Goal: Task Accomplishment & Management: Manage account settings

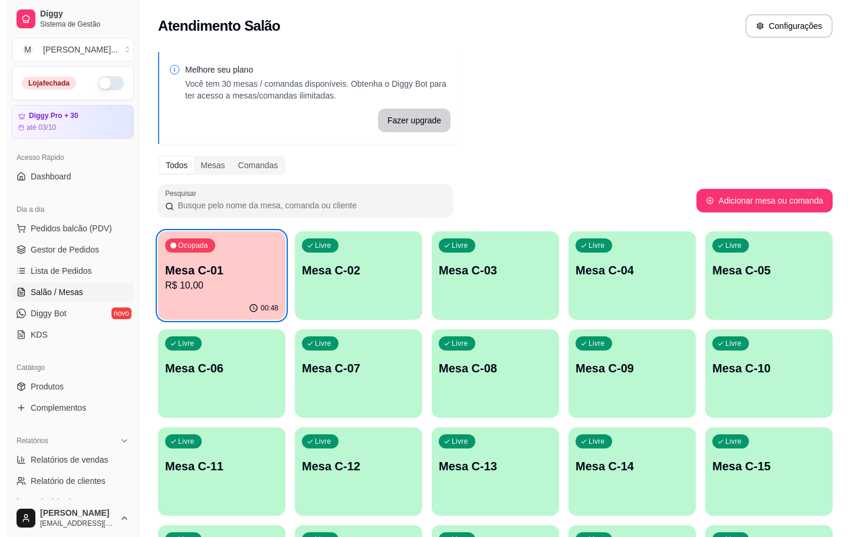
scroll to position [320, 0]
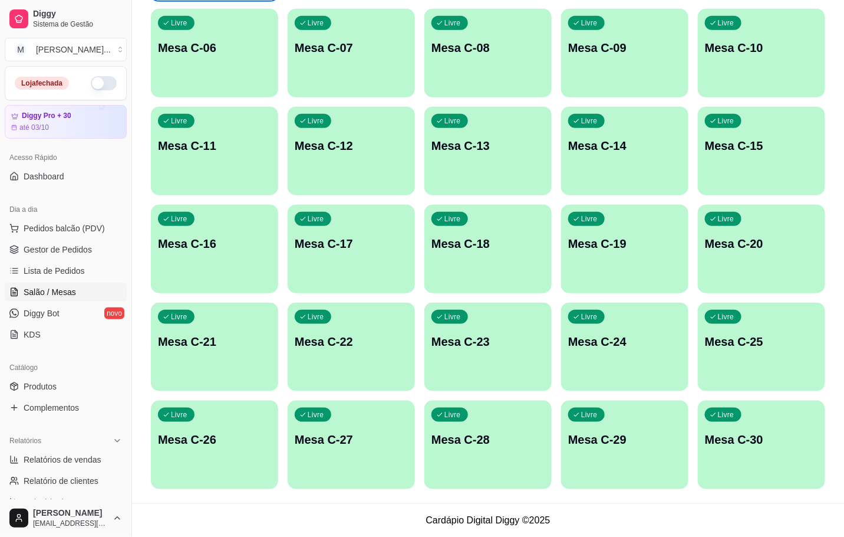
click at [386, 173] on div "Livre Mesa C-12" at bounding box center [351, 144] width 127 height 74
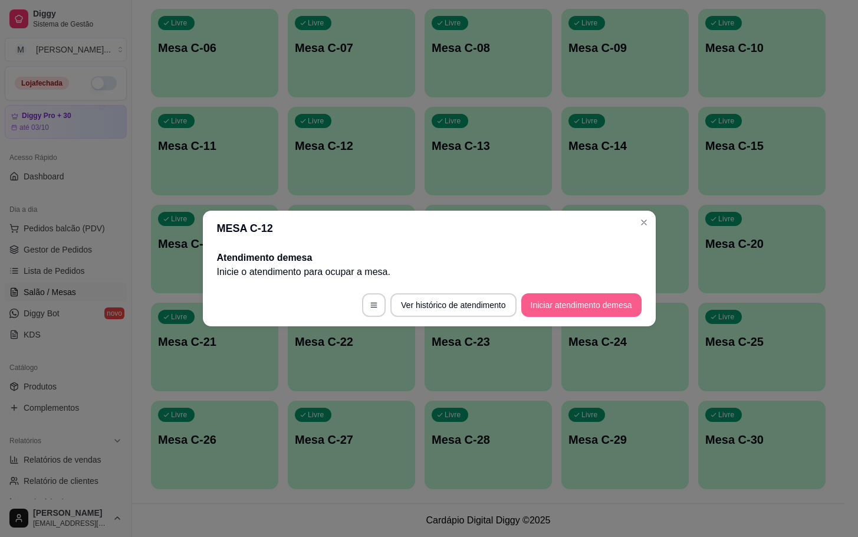
click at [613, 305] on button "Iniciar atendimento de mesa" at bounding box center [581, 305] width 120 height 24
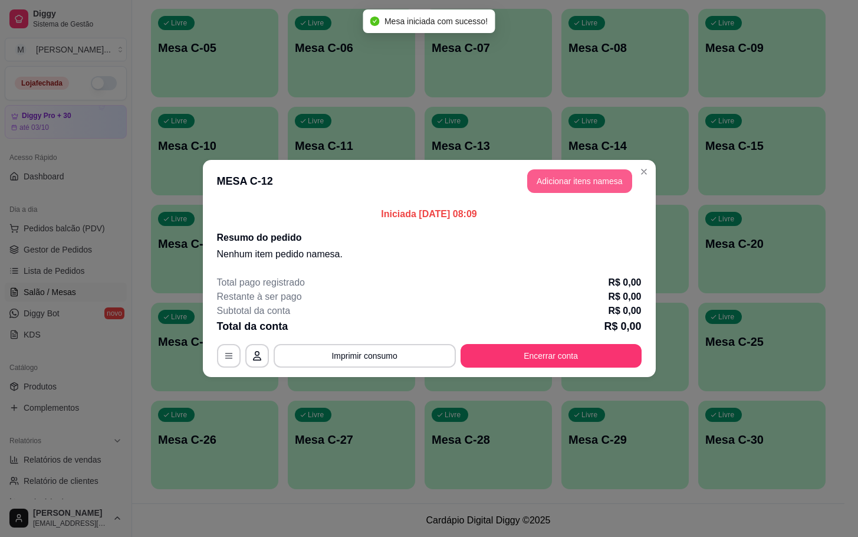
click at [542, 179] on button "Adicionar itens na mesa" at bounding box center [579, 181] width 105 height 24
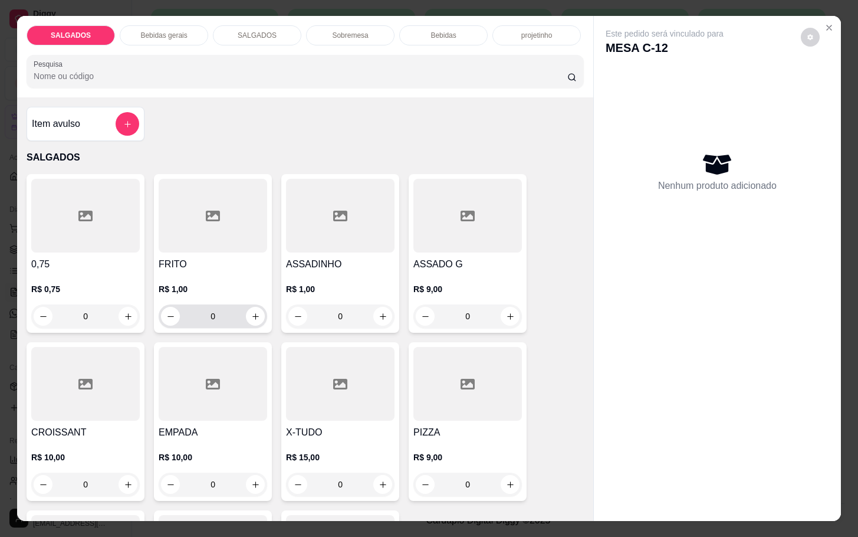
click at [223, 314] on input "0" at bounding box center [213, 316] width 66 height 24
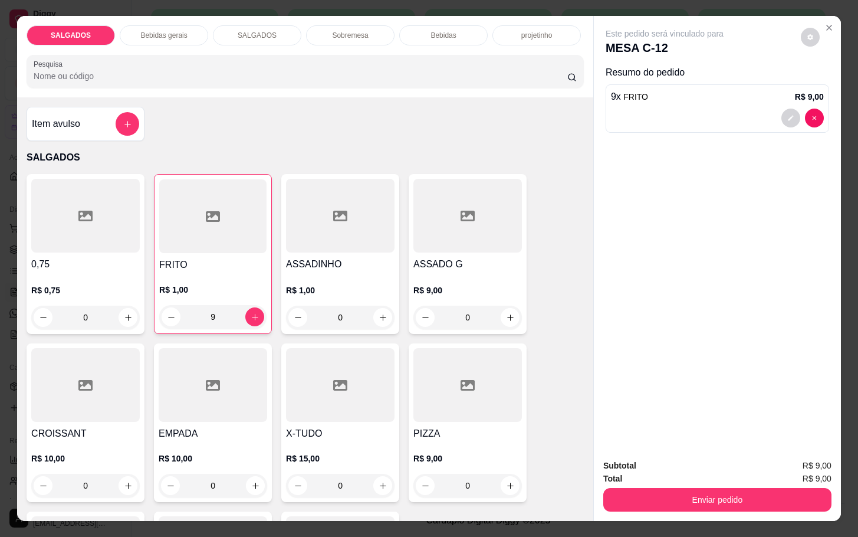
type input "9"
click at [166, 31] on p "Bebidas gerais" at bounding box center [163, 35] width 47 height 9
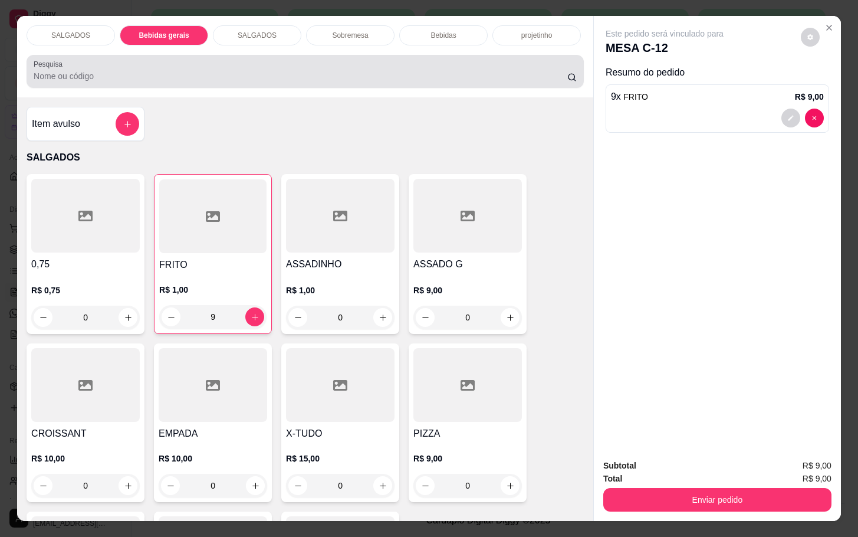
scroll to position [28, 0]
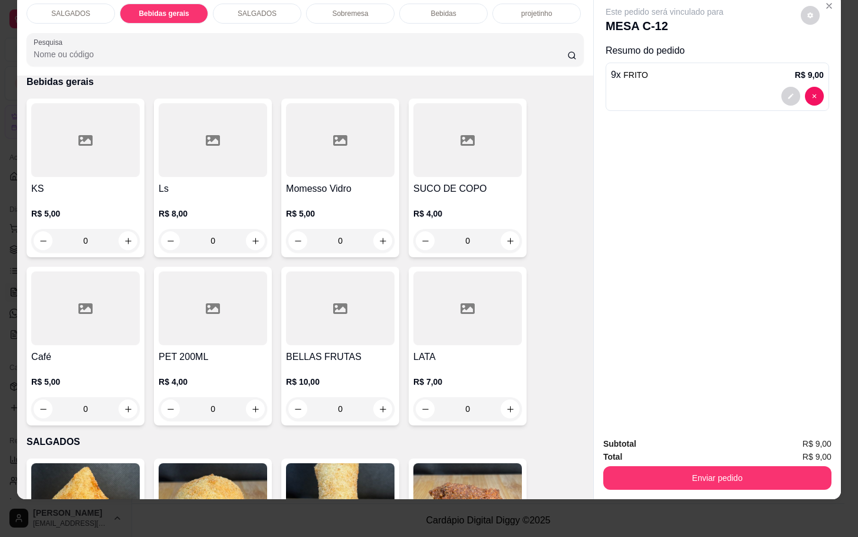
click at [418, 7] on div "Bebidas" at bounding box center [443, 14] width 88 height 20
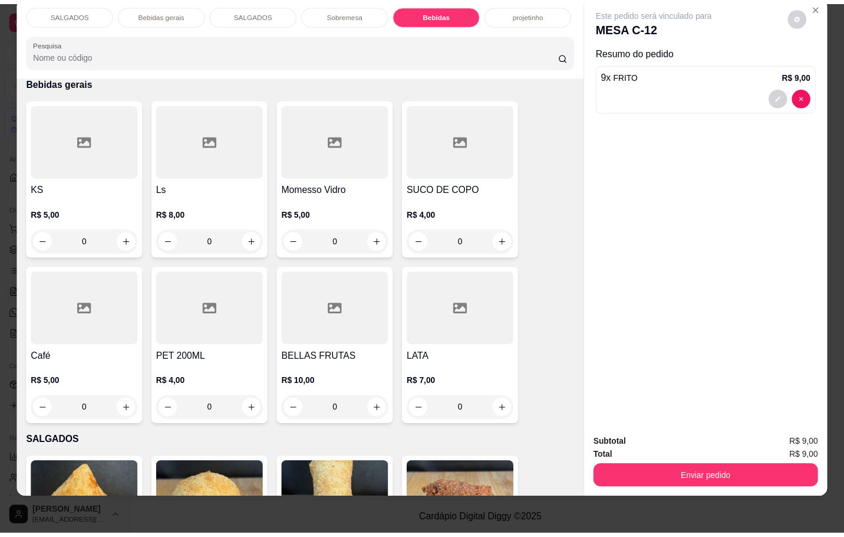
scroll to position [2026, 0]
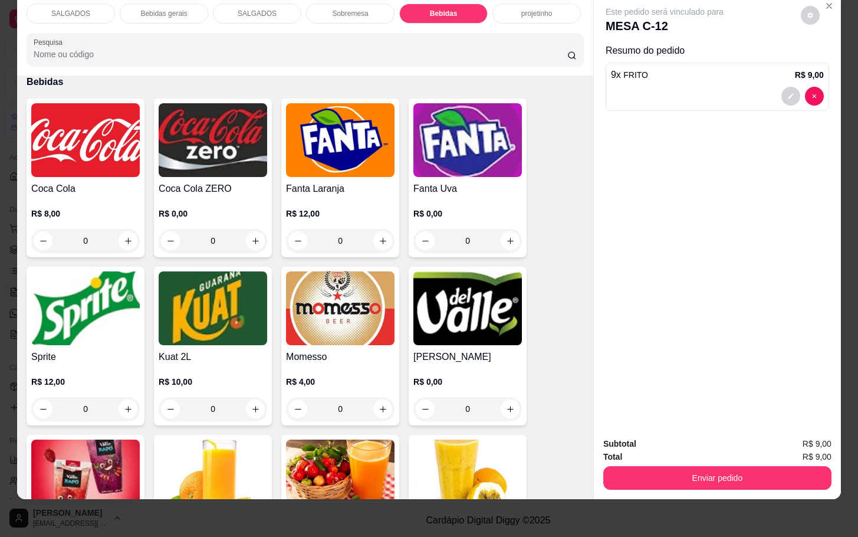
click at [101, 113] on img at bounding box center [85, 140] width 108 height 74
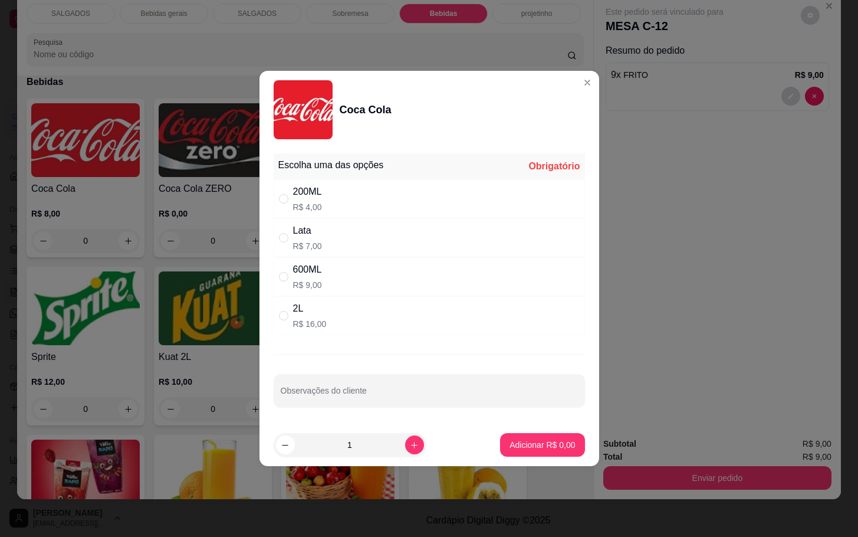
click at [386, 246] on div "Lata R$ 7,00" at bounding box center [429, 237] width 311 height 39
radio input "true"
click at [531, 444] on p "Adicionar R$ 7,00" at bounding box center [543, 444] width 64 height 11
type input "1"
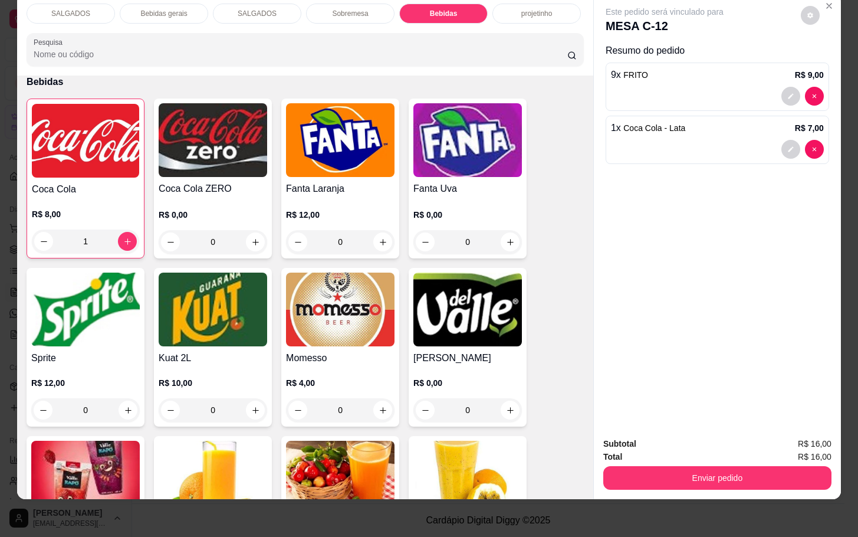
click at [678, 466] on button "Enviar pedido" at bounding box center [717, 478] width 228 height 24
click at [789, 446] on button "Enviar pedido" at bounding box center [798, 436] width 67 height 22
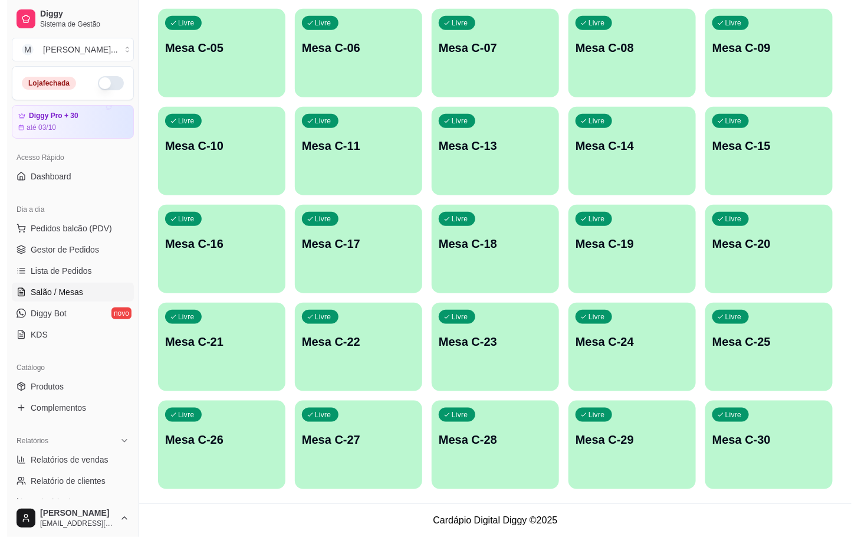
scroll to position [55, 0]
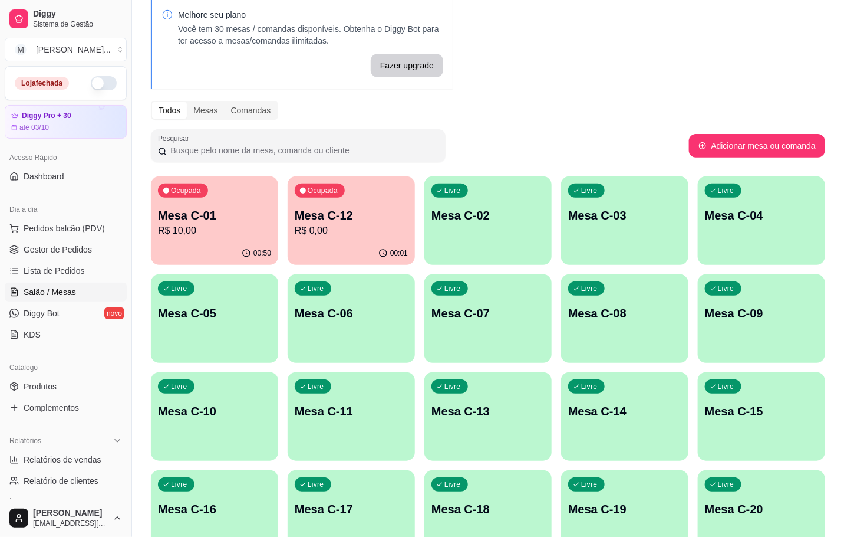
click at [192, 235] on p "R$ 10,00" at bounding box center [214, 230] width 113 height 14
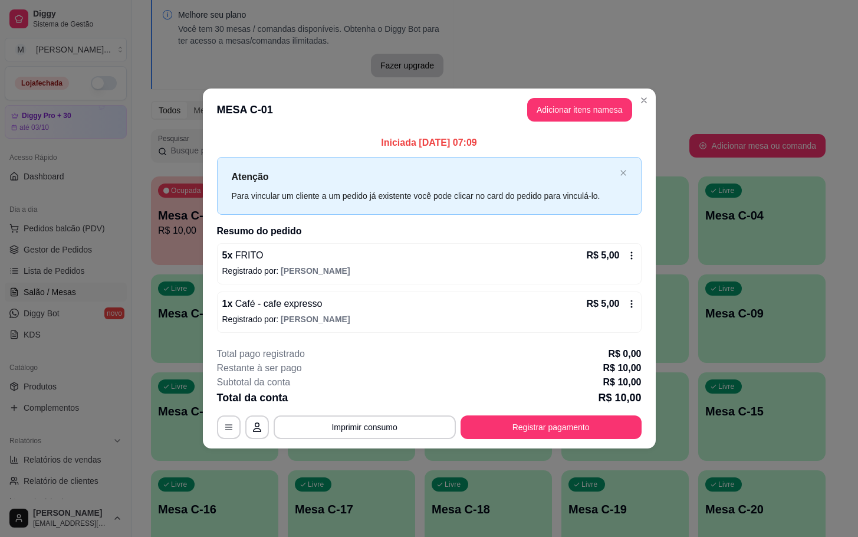
click at [598, 416] on div "**********" at bounding box center [429, 393] width 425 height 92
click at [595, 416] on button "Registrar pagamento" at bounding box center [550, 427] width 181 height 24
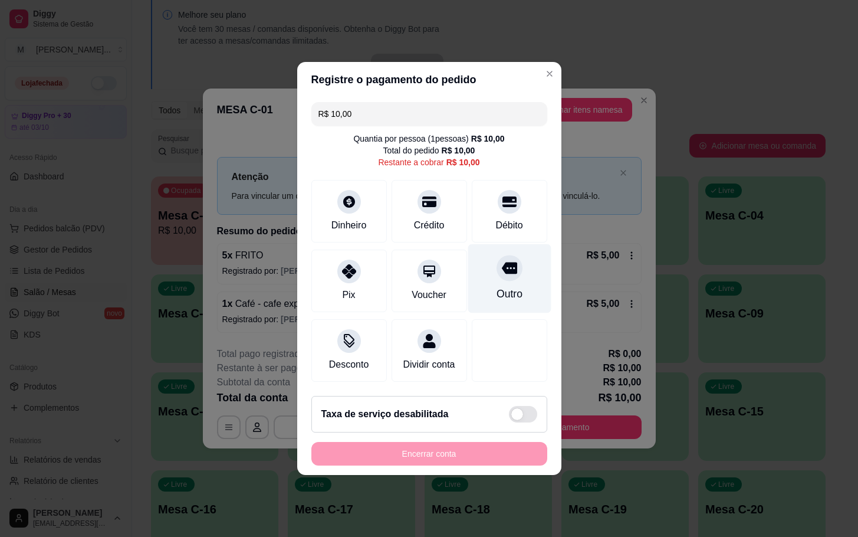
click at [492, 295] on div "Outro" at bounding box center [509, 278] width 83 height 69
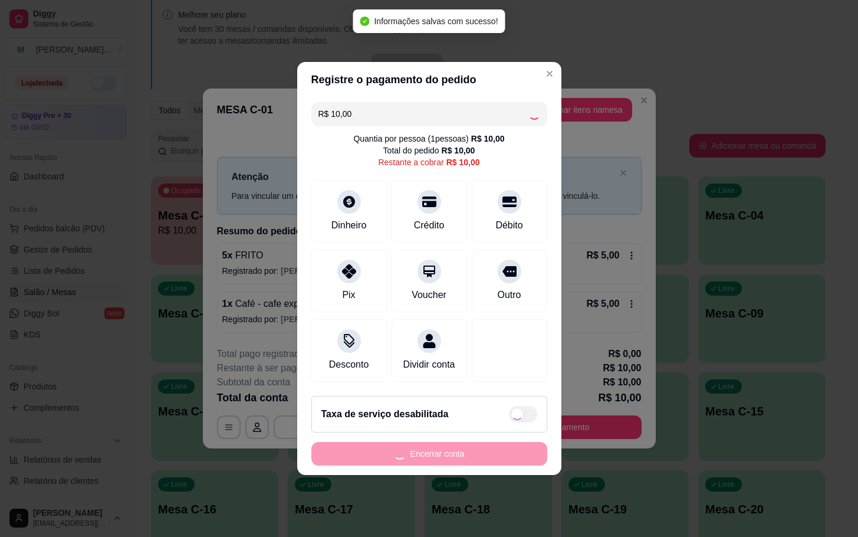
type input "R$ 0,00"
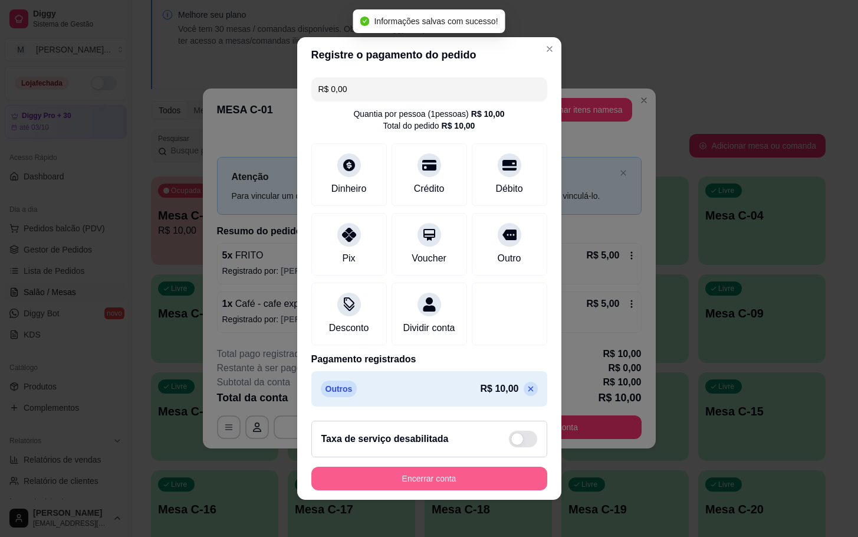
click at [497, 490] on button "Encerrar conta" at bounding box center [429, 478] width 236 height 24
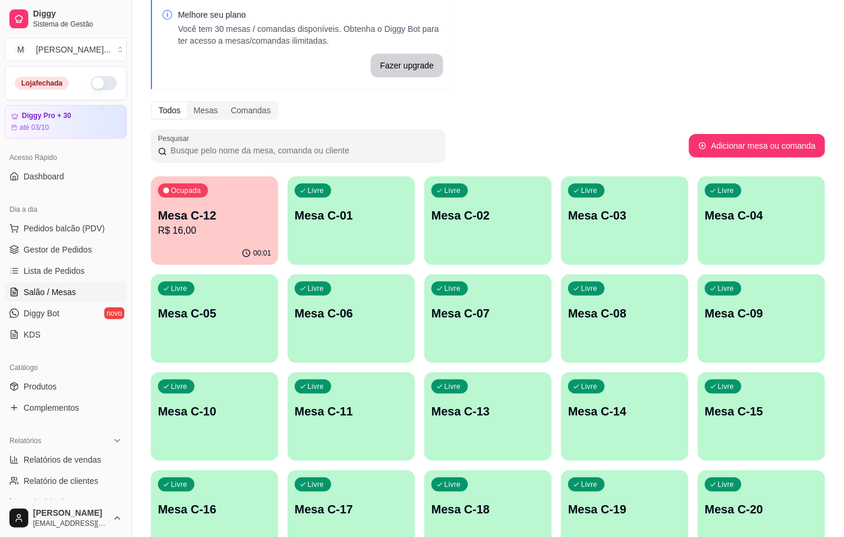
click at [321, 230] on div "Livre Mesa C-01" at bounding box center [351, 213] width 127 height 74
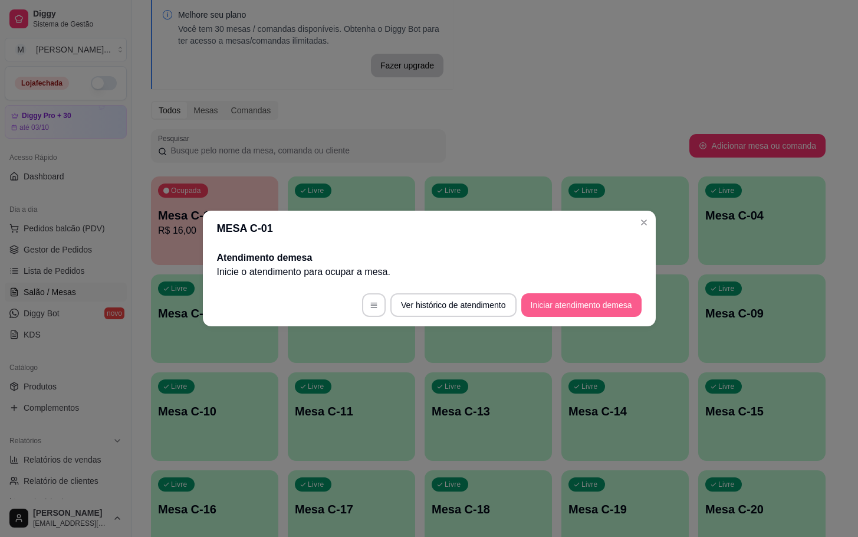
click at [549, 296] on button "Iniciar atendimento de mesa" at bounding box center [581, 305] width 120 height 24
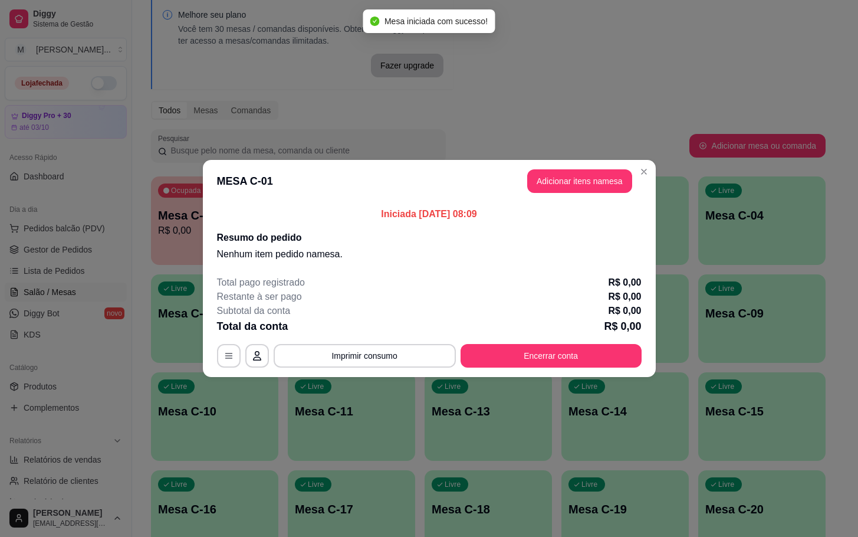
click at [579, 206] on div "Iniciada [DATE] 08:09 Resumo do pedido Nenhum item pedido na mesa ." at bounding box center [429, 234] width 453 height 64
click at [578, 199] on header "MESA C-01 Adicionar itens na mesa" at bounding box center [429, 181] width 453 height 42
click at [575, 193] on button "Adicionar itens na mesa" at bounding box center [579, 181] width 101 height 23
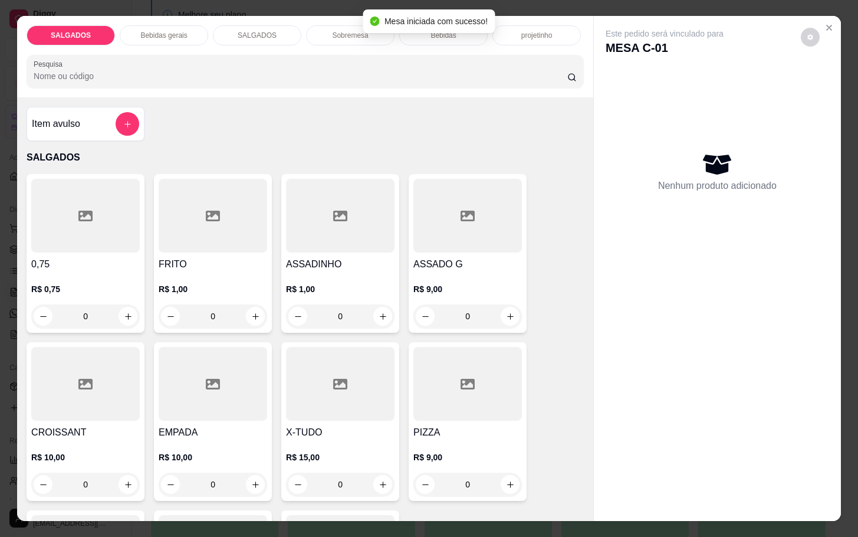
drag, startPoint x: 218, startPoint y: 313, endPoint x: 246, endPoint y: 310, distance: 28.5
click at [223, 312] on input "0" at bounding box center [213, 316] width 66 height 24
click at [251, 312] on icon "increase-product-quantity" at bounding box center [255, 316] width 9 height 9
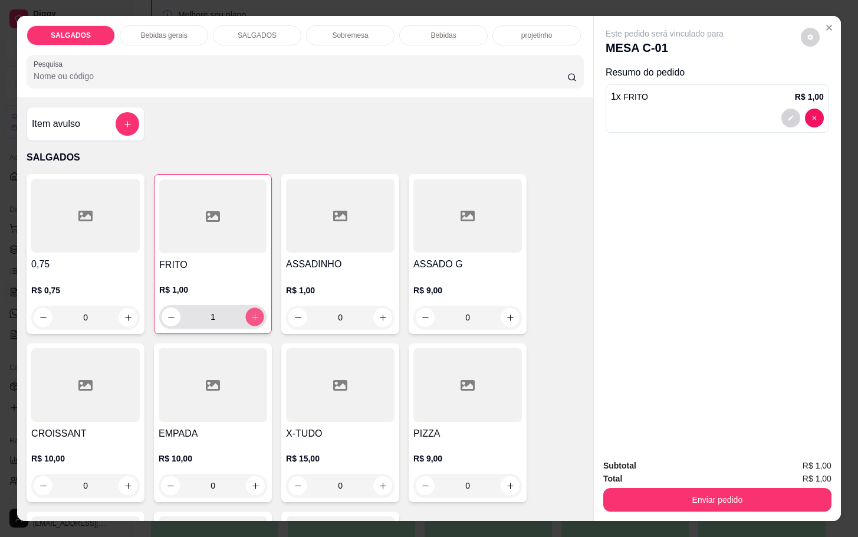
click at [246, 308] on button "increase-product-quantity" at bounding box center [255, 317] width 18 height 18
click at [251, 312] on icon "increase-product-quantity" at bounding box center [255, 316] width 9 height 9
type input "5"
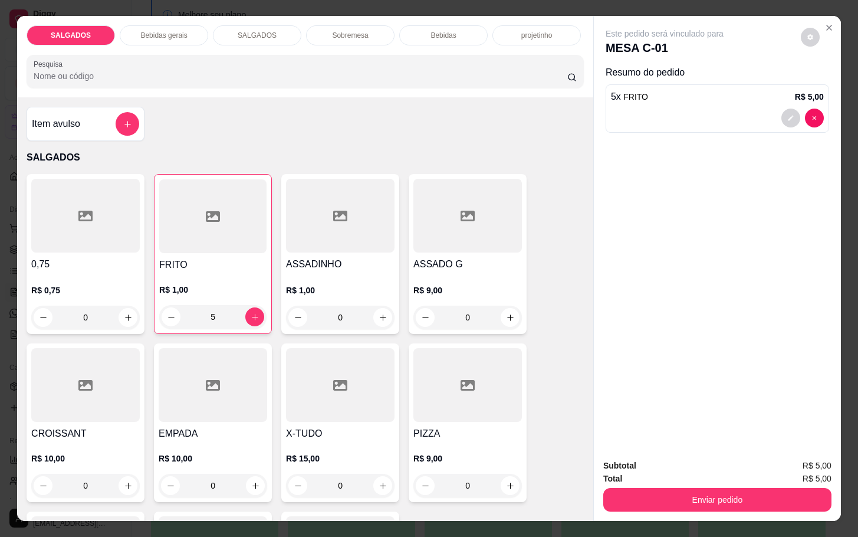
click at [160, 25] on div "Bebidas gerais" at bounding box center [164, 35] width 88 height 20
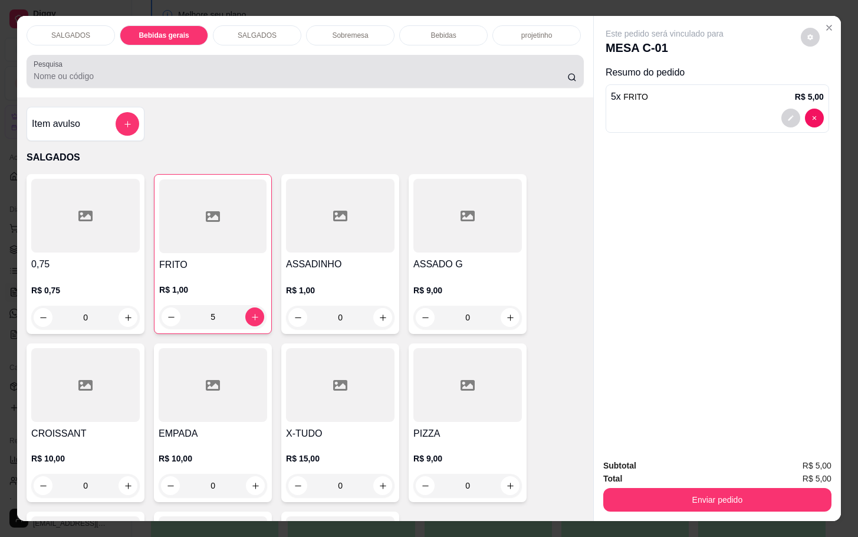
scroll to position [28, 0]
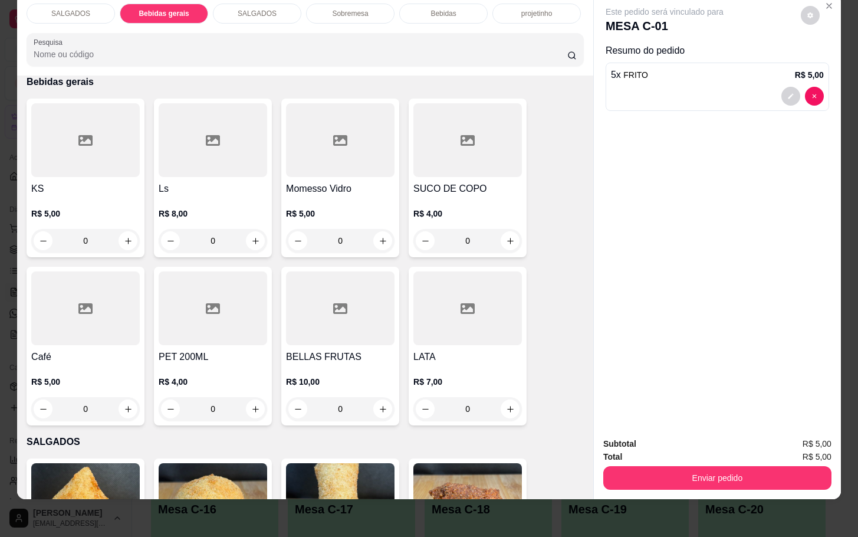
click at [494, 182] on h4 "SUCO DE COPO" at bounding box center [467, 189] width 108 height 14
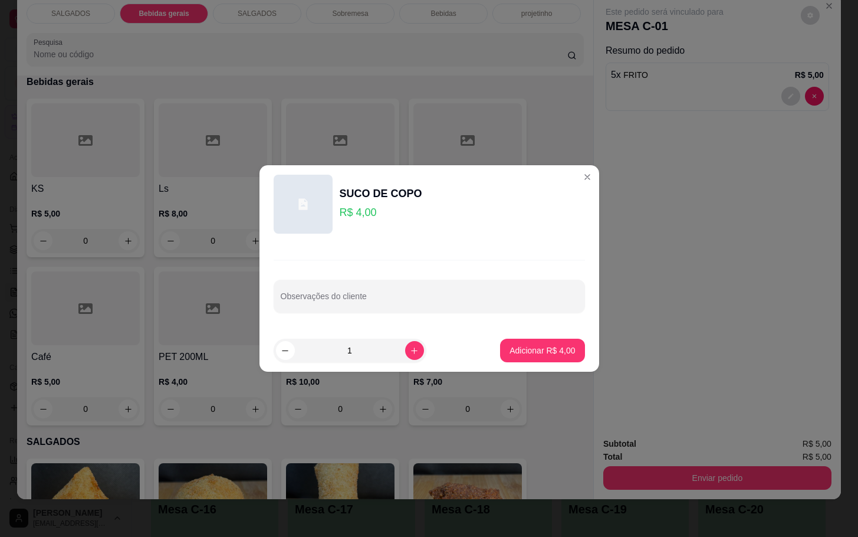
click at [502, 333] on footer "1 Adicionar R$ 4,00" at bounding box center [429, 350] width 340 height 42
click at [537, 344] on p "Adicionar R$ 4,00" at bounding box center [543, 349] width 64 height 11
type input "1"
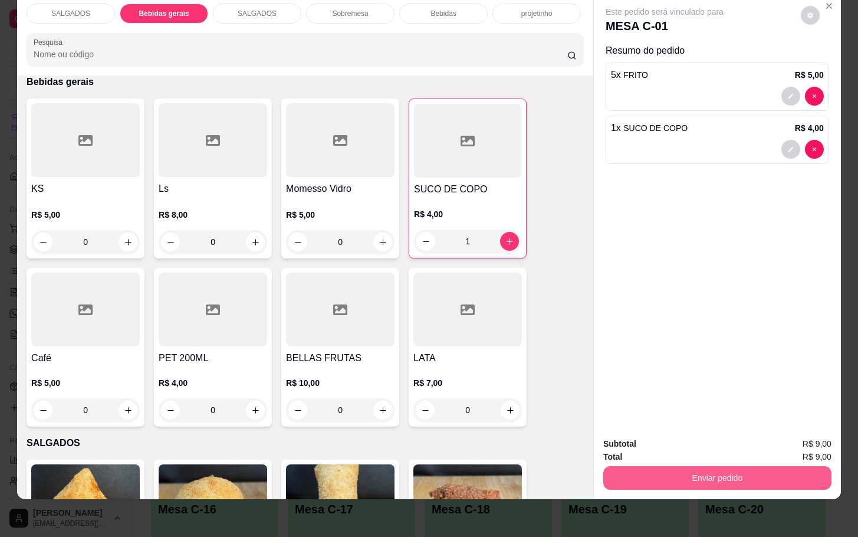
click at [672, 466] on button "Enviar pedido" at bounding box center [717, 478] width 228 height 24
click at [782, 430] on button "Enviar pedido" at bounding box center [798, 436] width 67 height 22
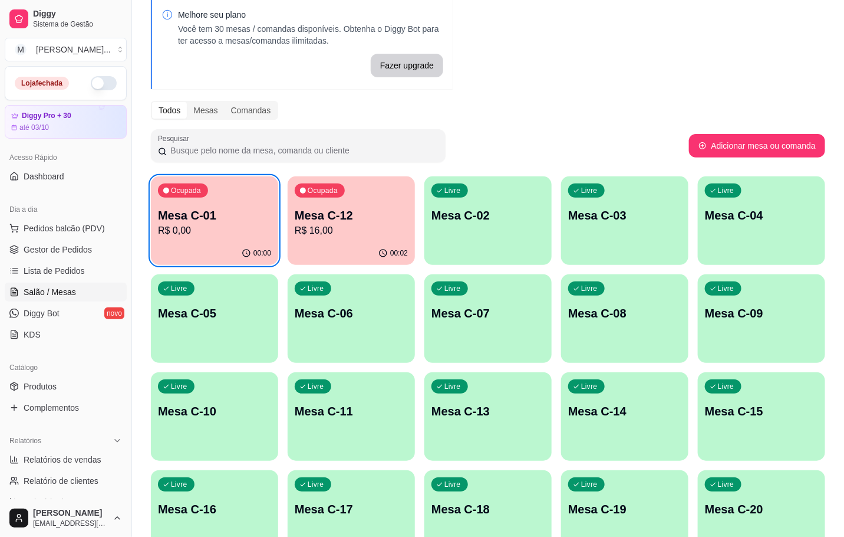
click at [264, 216] on p "Mesa C-01" at bounding box center [214, 215] width 113 height 17
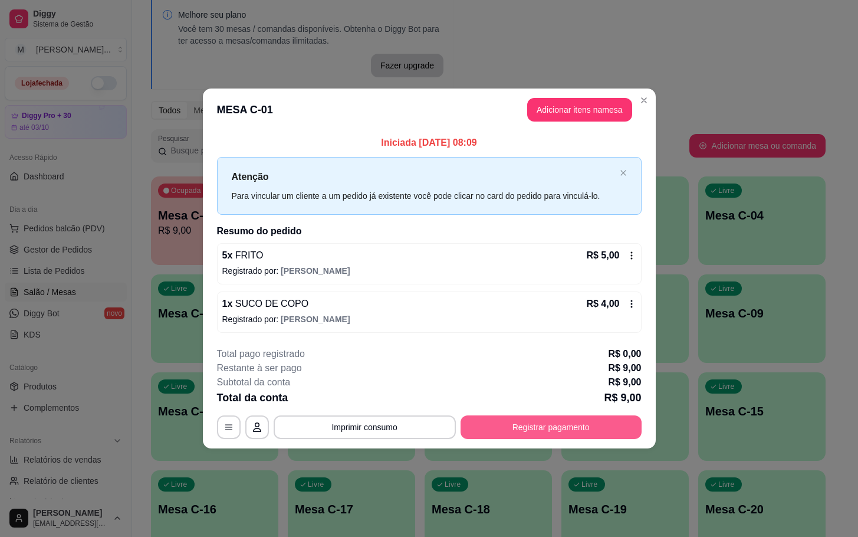
click at [491, 419] on button "Registrar pagamento" at bounding box center [550, 427] width 181 height 24
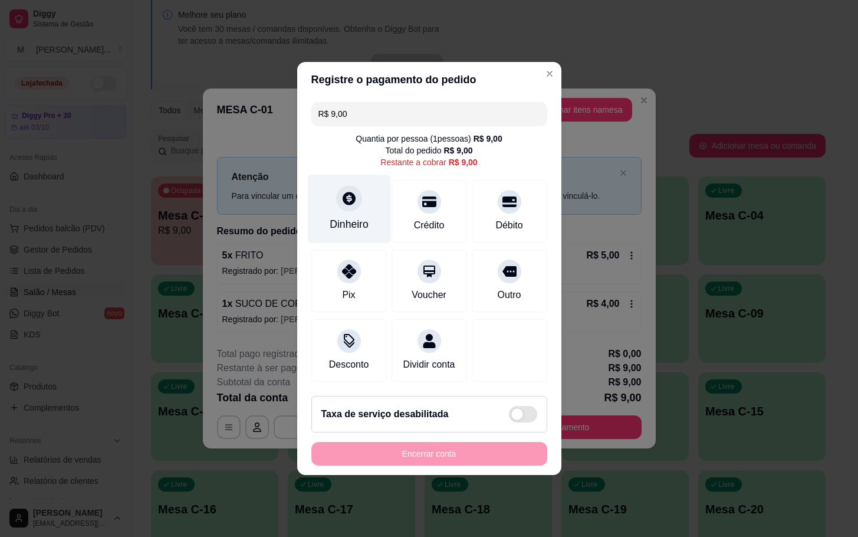
click at [337, 198] on div at bounding box center [349, 198] width 26 height 26
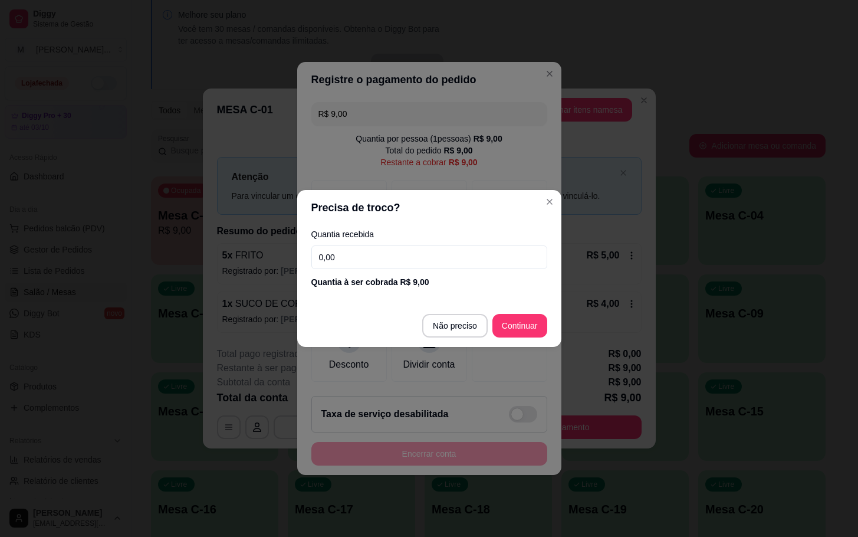
click at [420, 257] on input "0,00" at bounding box center [429, 257] width 236 height 24
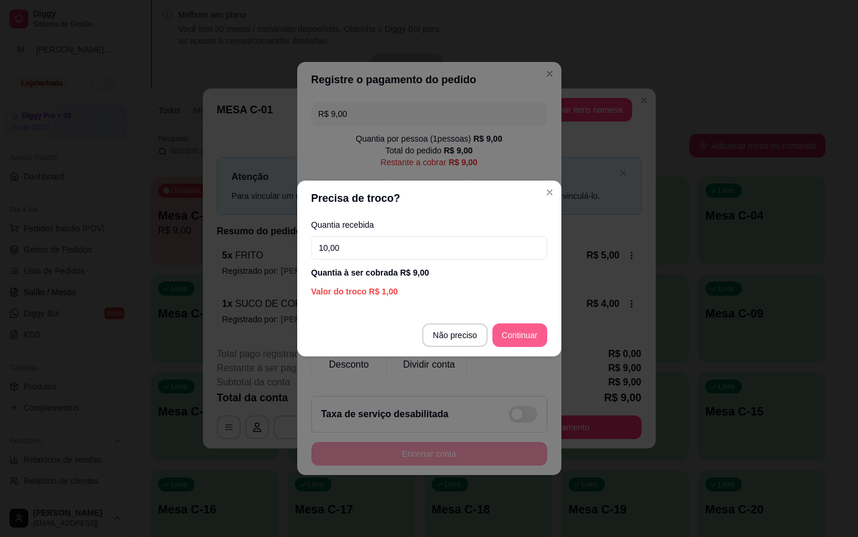
type input "10,00"
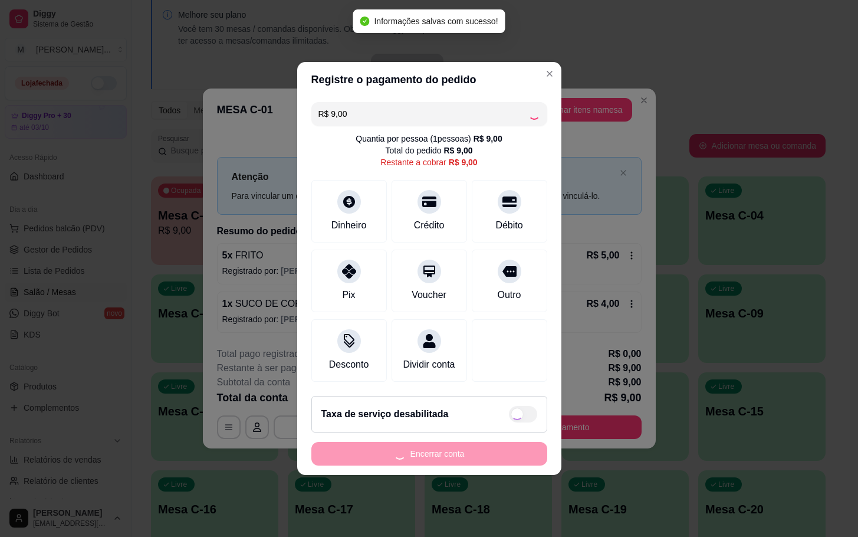
type input "R$ 0,00"
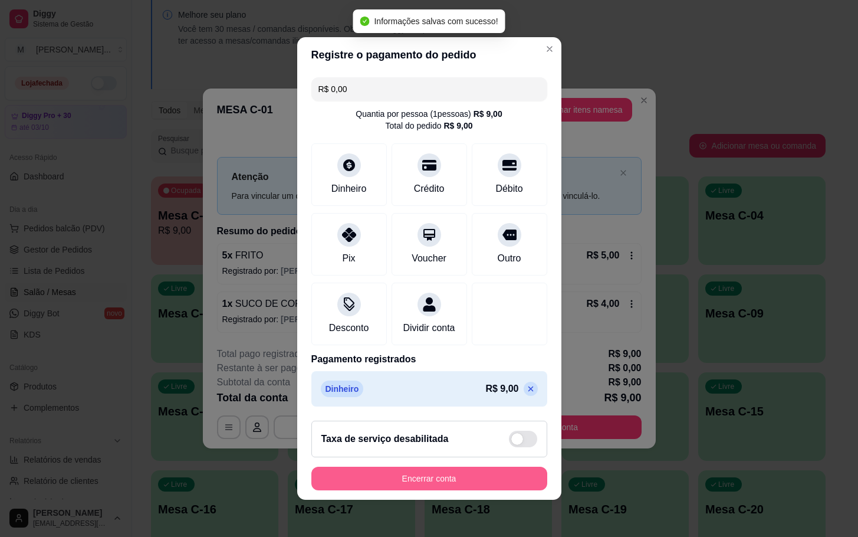
click at [432, 479] on button "Encerrar conta" at bounding box center [429, 478] width 236 height 24
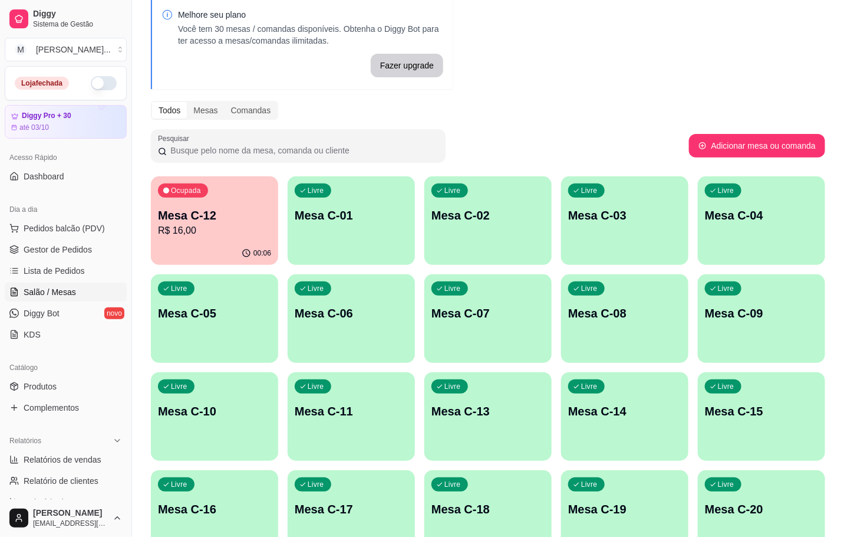
click at [644, 422] on div "Livre Mesa C-14" at bounding box center [624, 409] width 127 height 74
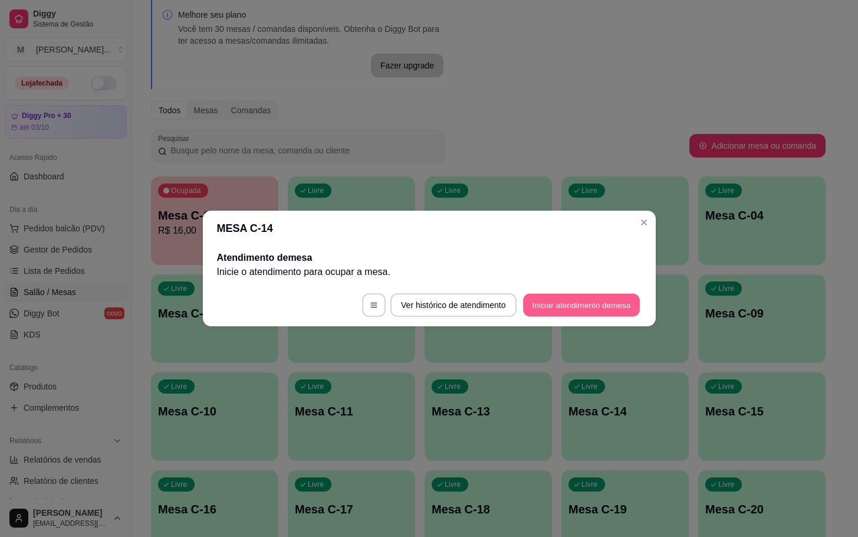
click at [577, 307] on button "Iniciar atendimento de mesa" at bounding box center [581, 305] width 117 height 23
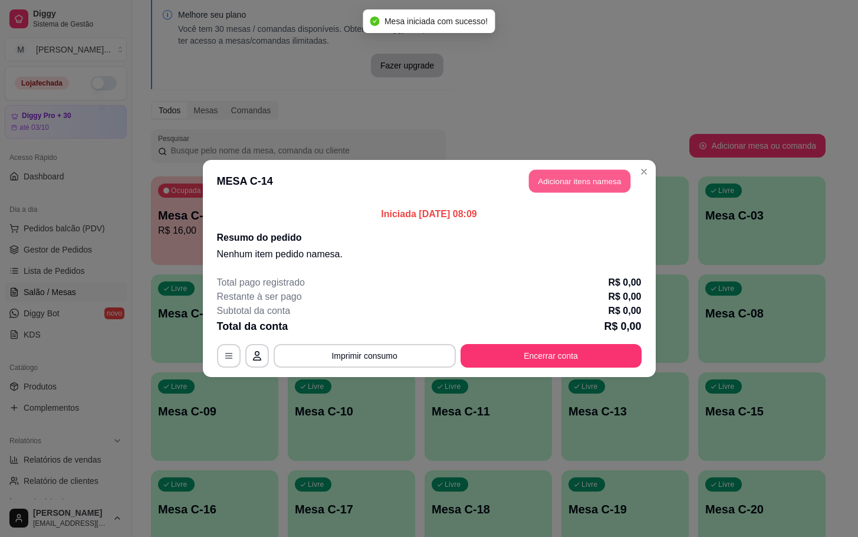
click at [575, 176] on button "Adicionar itens na mesa" at bounding box center [579, 181] width 101 height 23
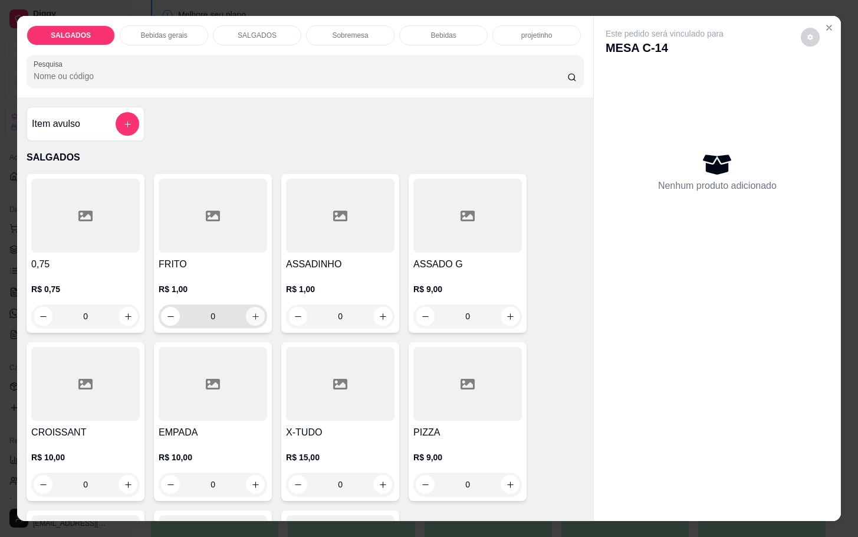
click at [251, 312] on icon "increase-product-quantity" at bounding box center [255, 316] width 9 height 9
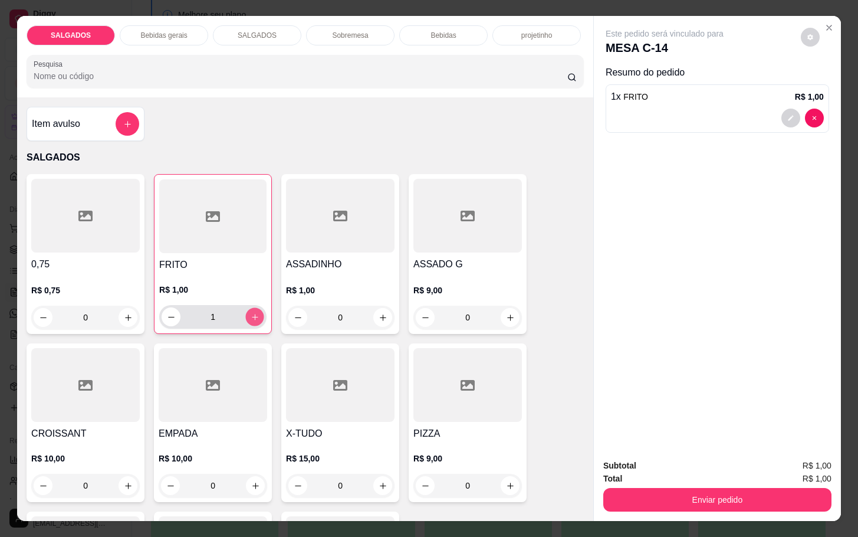
click at [251, 312] on icon "increase-product-quantity" at bounding box center [255, 316] width 9 height 9
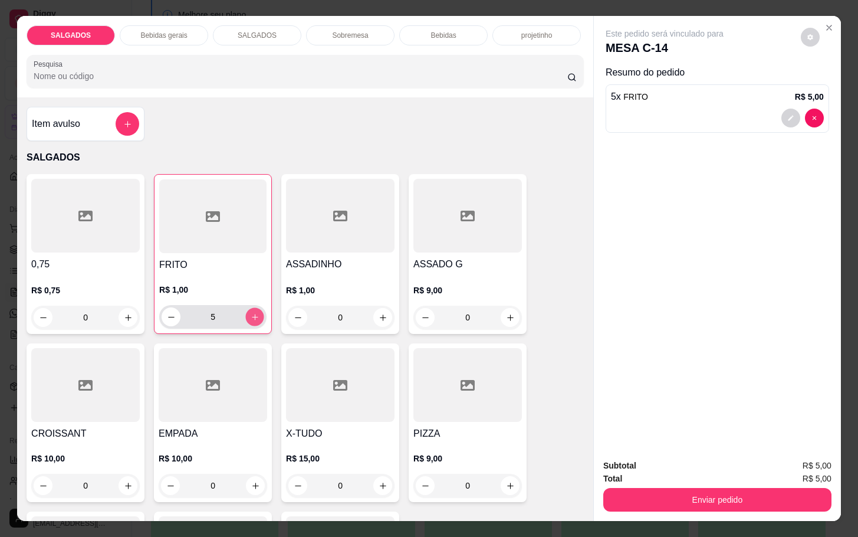
click at [251, 312] on icon "increase-product-quantity" at bounding box center [255, 316] width 9 height 9
type input "10"
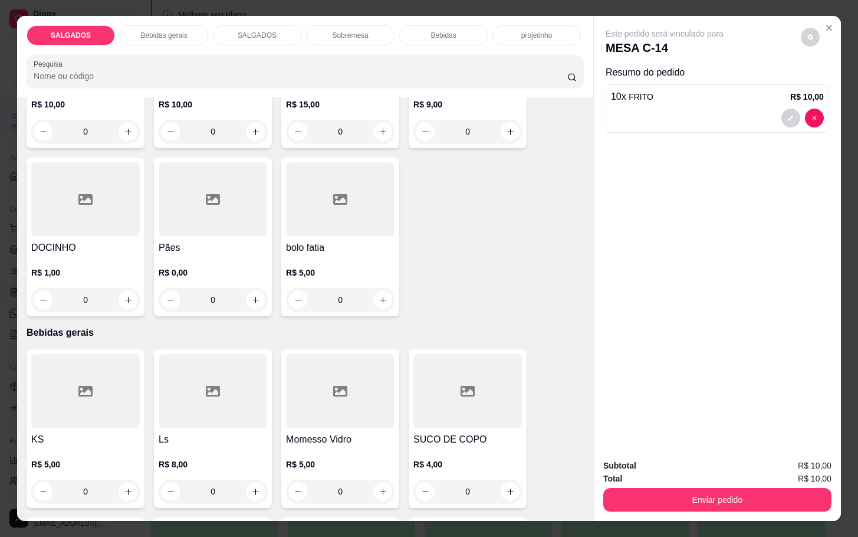
scroll to position [531, 0]
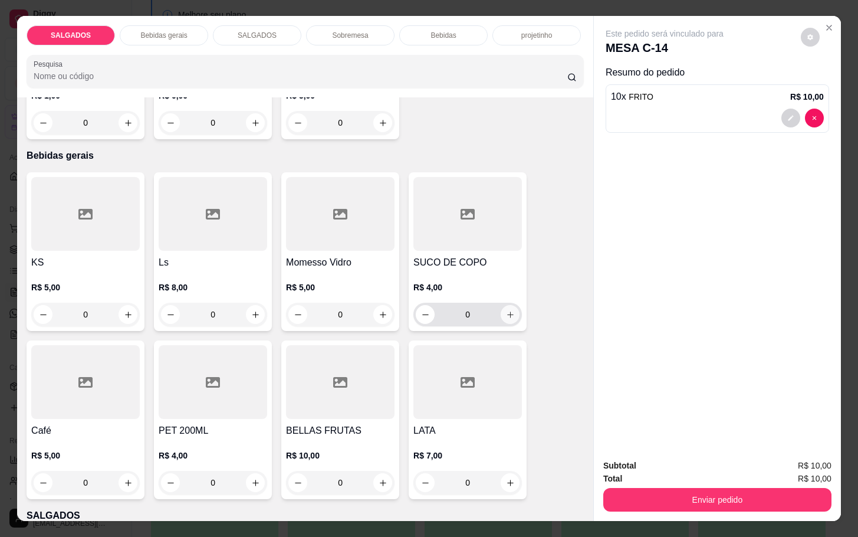
click at [506, 310] on icon "increase-product-quantity" at bounding box center [510, 314] width 9 height 9
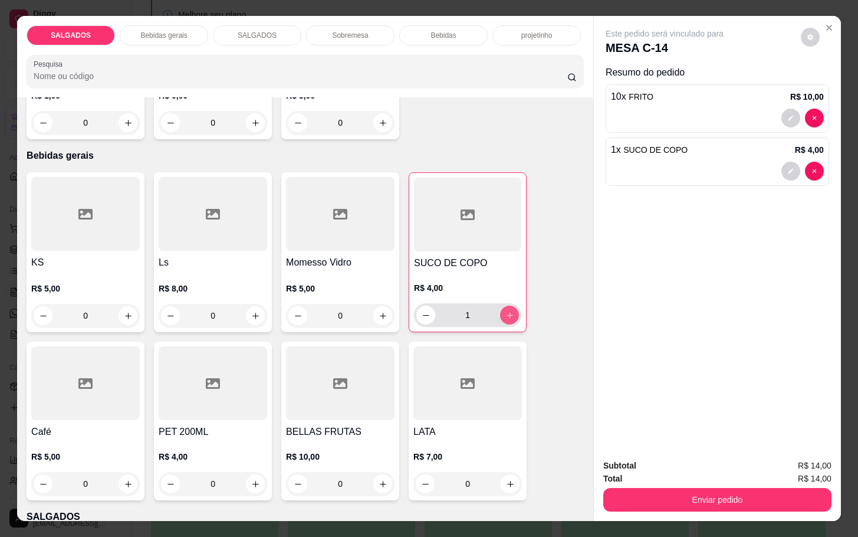
click at [505, 305] on button "increase-product-quantity" at bounding box center [509, 314] width 19 height 19
type input "2"
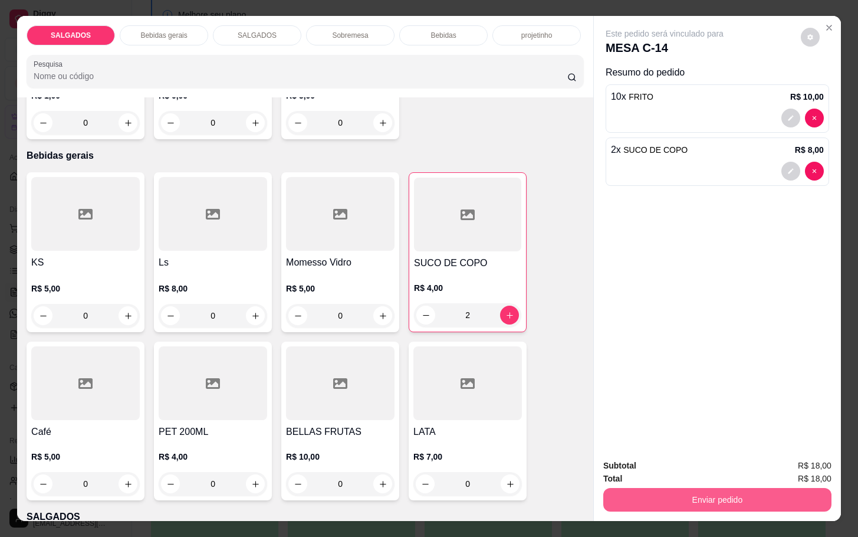
click at [676, 494] on button "Enviar pedido" at bounding box center [717, 500] width 228 height 24
click at [795, 463] on button "Enviar pedido" at bounding box center [798, 464] width 67 height 22
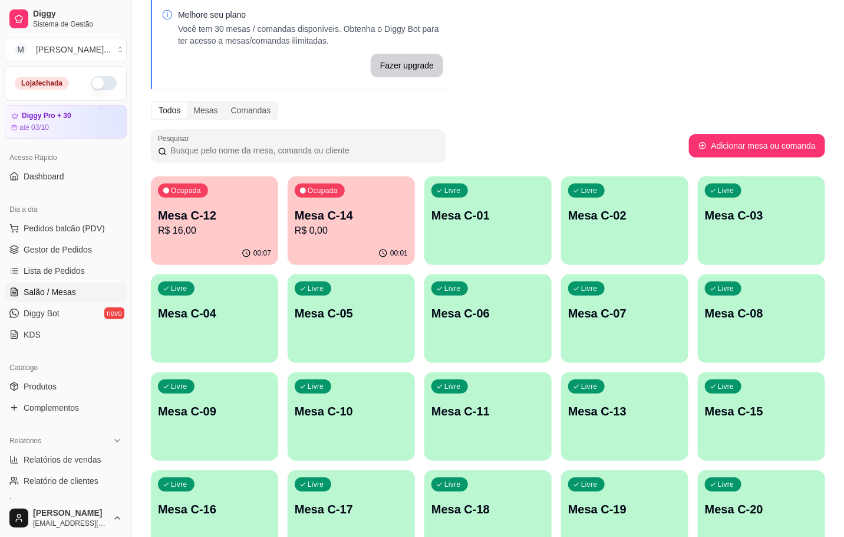
click at [372, 218] on p "Mesa C-14" at bounding box center [351, 215] width 113 height 17
click at [186, 232] on p "R$ 16,00" at bounding box center [214, 230] width 113 height 14
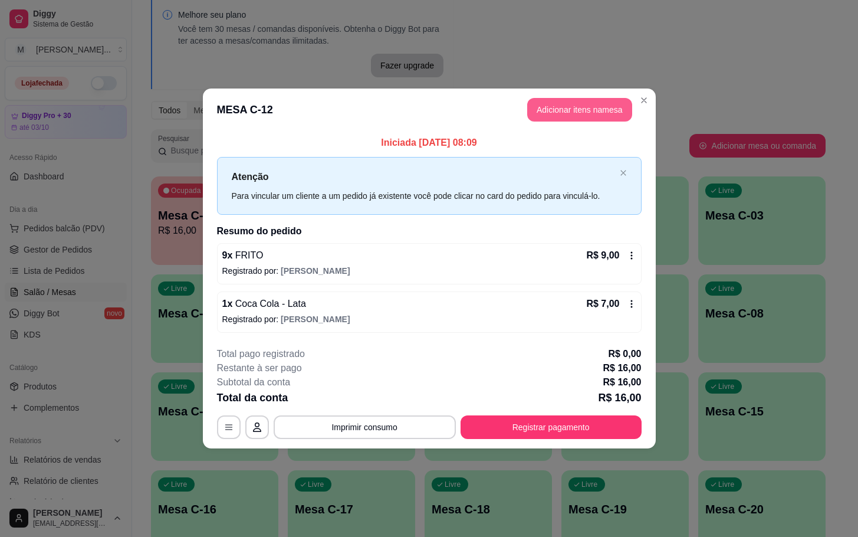
click at [562, 115] on button "Adicionar itens na mesa" at bounding box center [579, 110] width 105 height 24
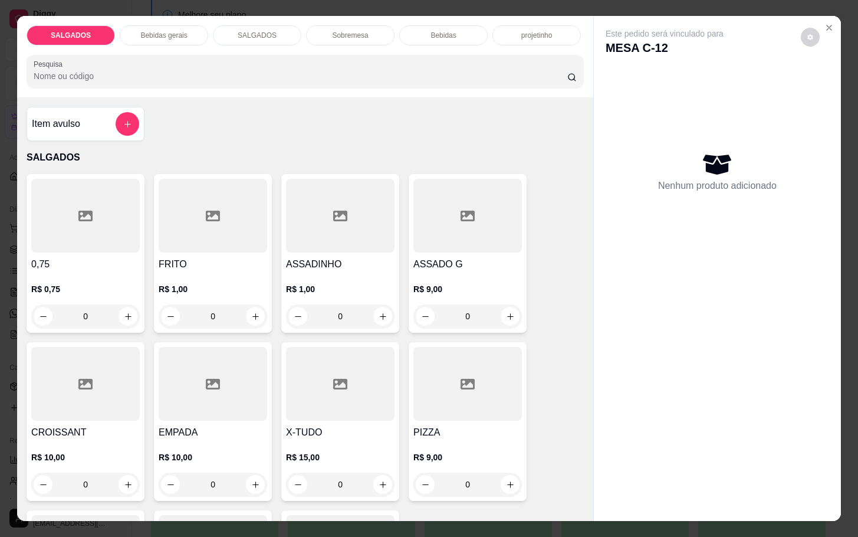
click at [227, 318] on input "0" at bounding box center [213, 316] width 66 height 24
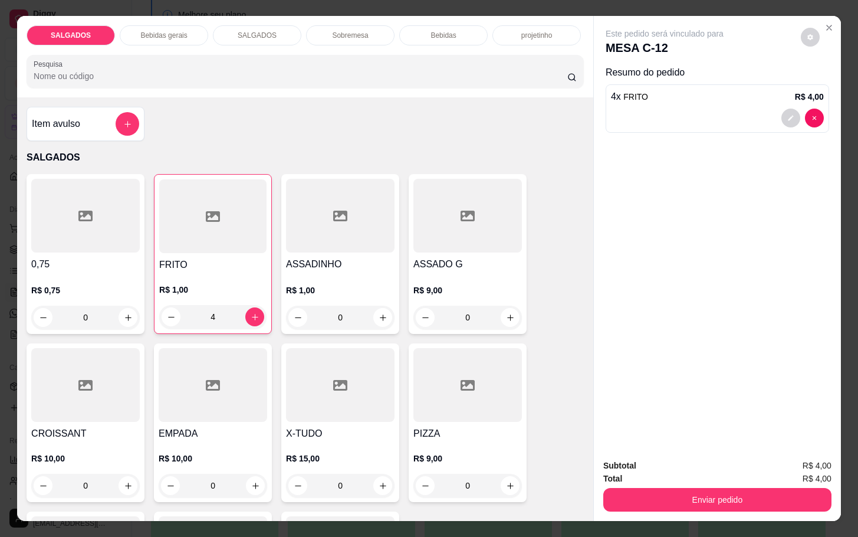
type input "4"
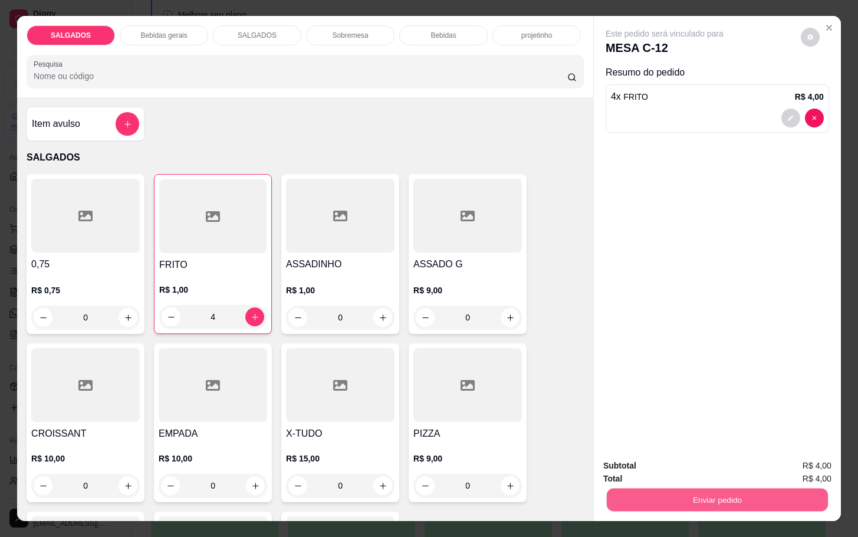
click at [736, 499] on button "Enviar pedido" at bounding box center [717, 499] width 221 height 23
click at [801, 467] on button "Enviar pedido" at bounding box center [798, 464] width 67 height 22
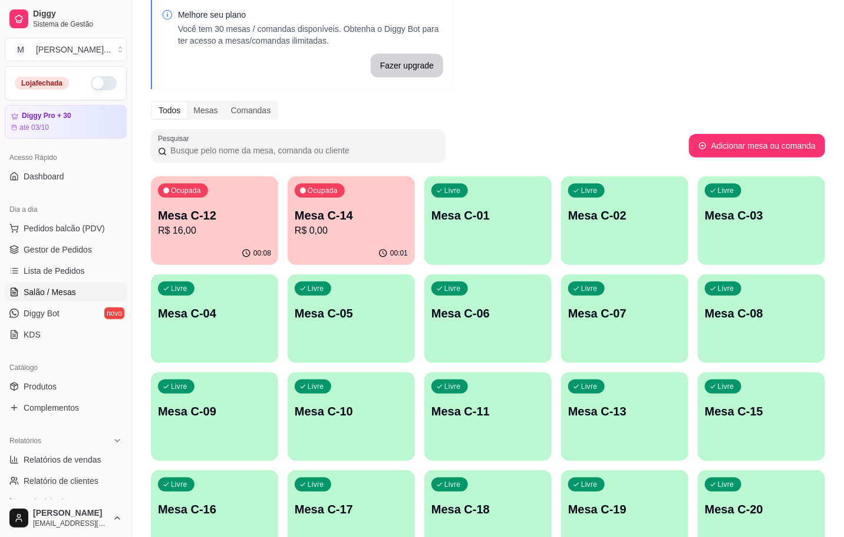
click at [506, 69] on div "Melhore seu plano Você tem 30 mesas / comandas disponíveis. Obtenha o Diggy Bot…" at bounding box center [488, 379] width 712 height 778
click at [239, 231] on p "R$ 16,00" at bounding box center [214, 230] width 113 height 14
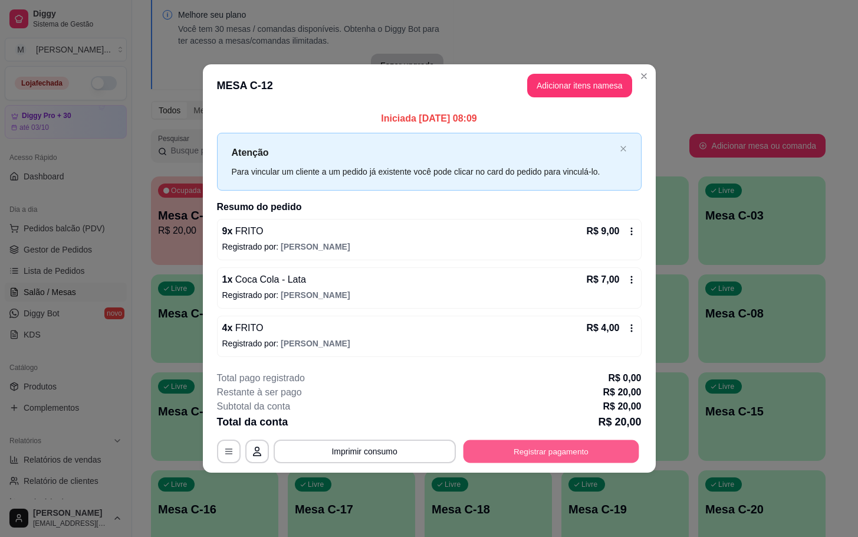
click at [573, 456] on button "Registrar pagamento" at bounding box center [551, 450] width 176 height 23
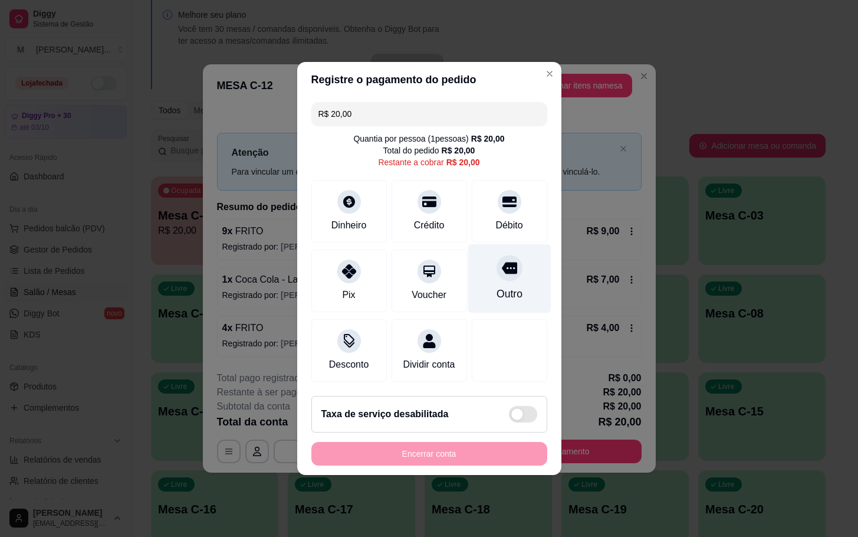
click at [511, 275] on div "Outro" at bounding box center [509, 278] width 83 height 69
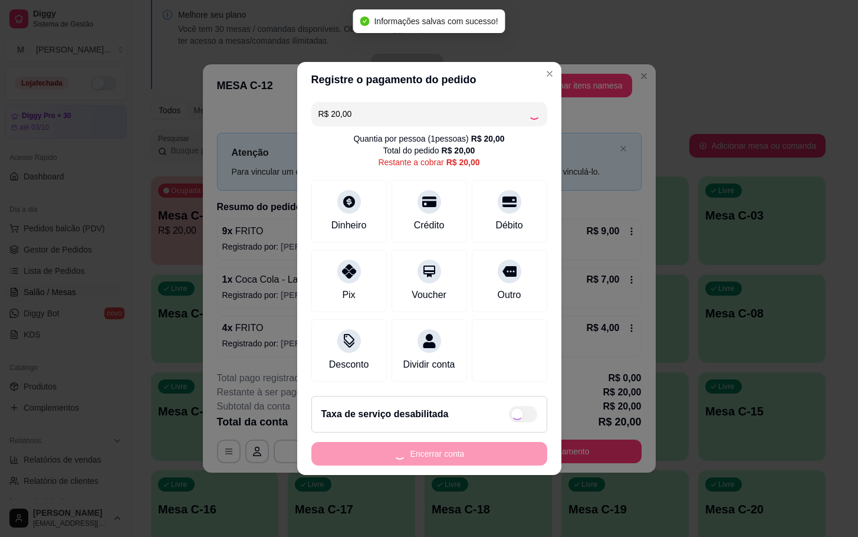
type input "R$ 0,00"
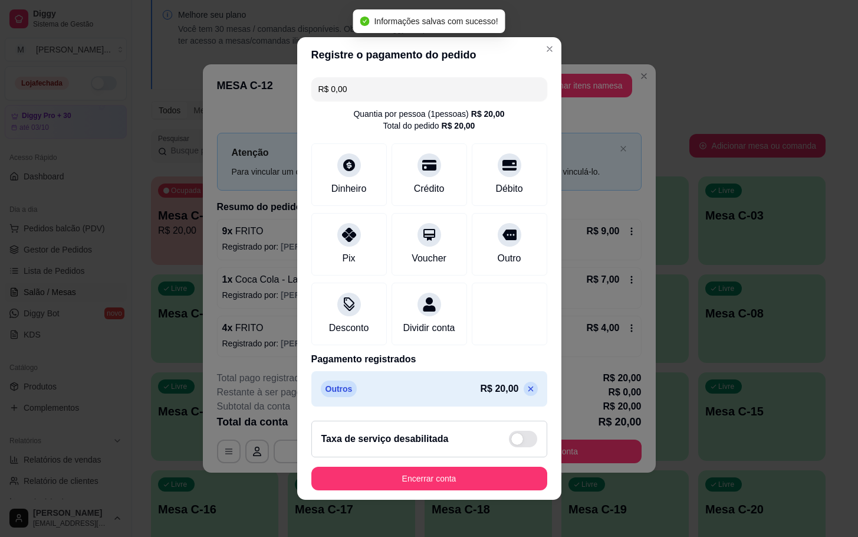
click at [485, 471] on footer "Taxa de serviço desabilitada Encerrar conta" at bounding box center [429, 455] width 264 height 88
click at [493, 489] on button "Encerrar conta" at bounding box center [429, 478] width 229 height 23
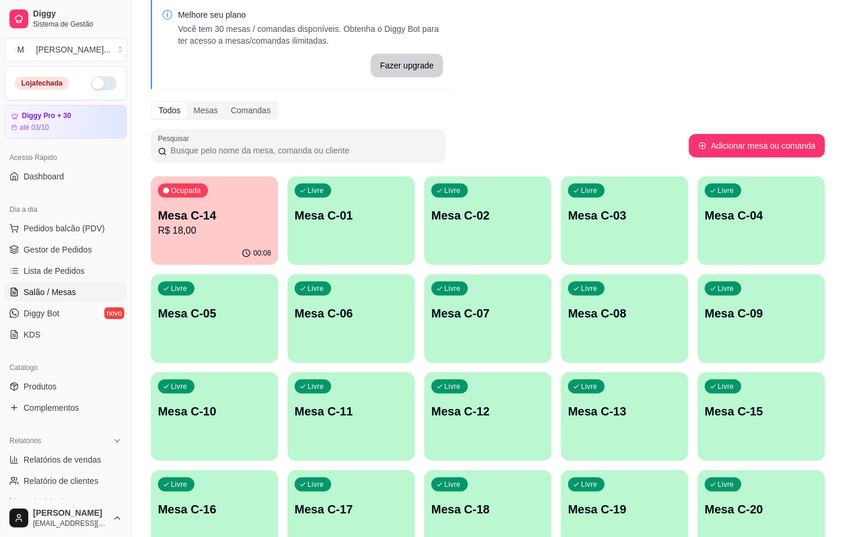
click at [207, 236] on p "R$ 18,00" at bounding box center [214, 230] width 113 height 14
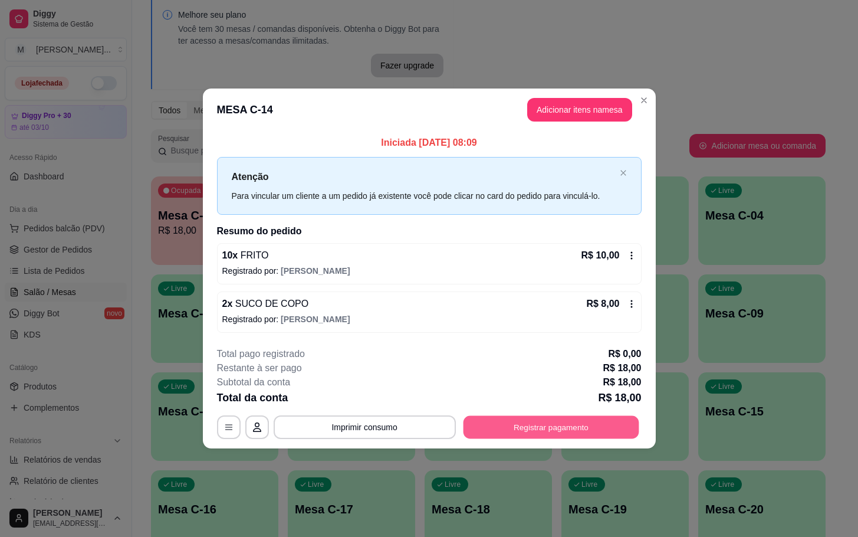
click at [579, 432] on button "Registrar pagamento" at bounding box center [551, 426] width 176 height 23
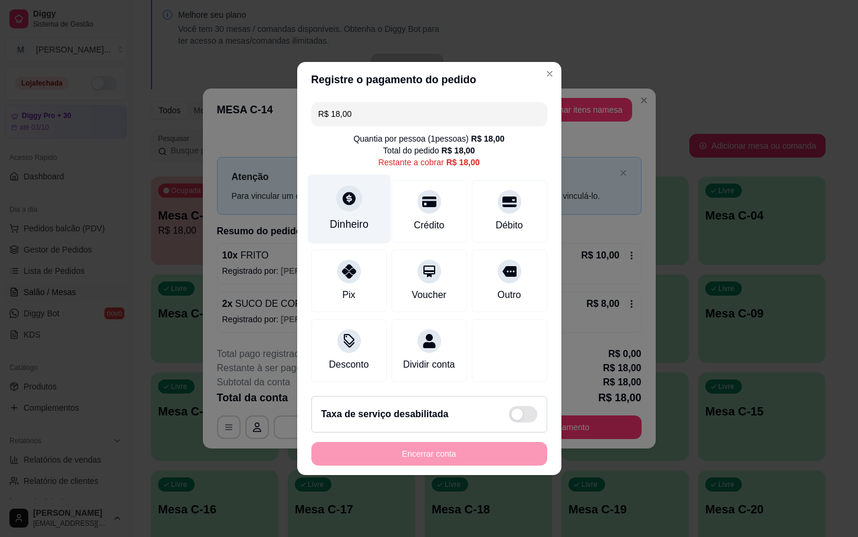
click at [368, 208] on div "Dinheiro" at bounding box center [348, 209] width 83 height 69
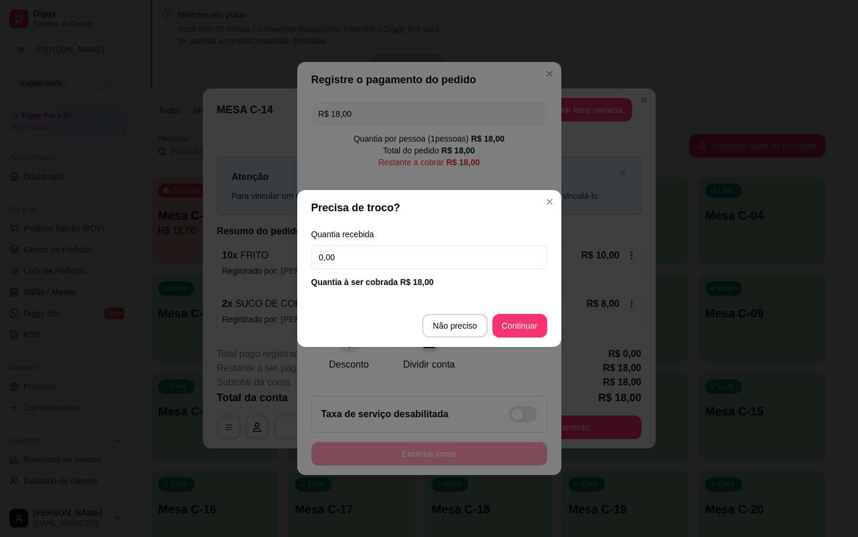
click at [419, 251] on input "0,00" at bounding box center [429, 257] width 236 height 24
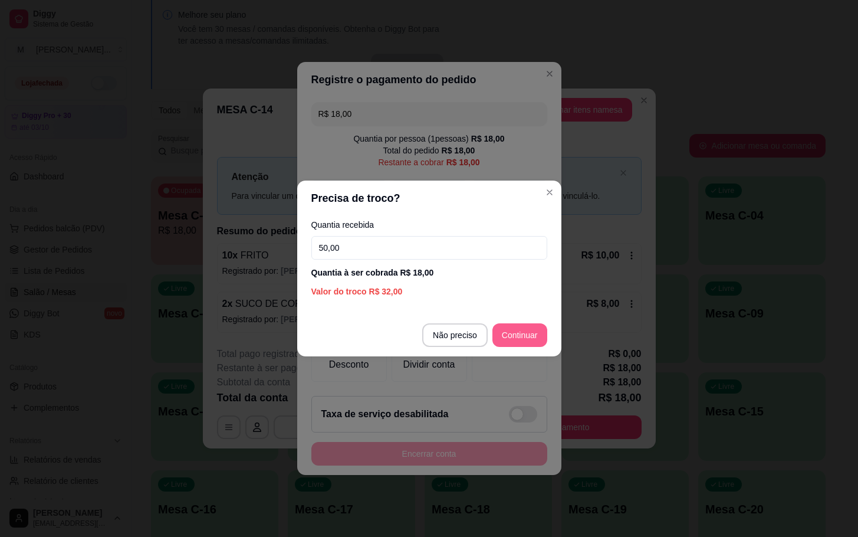
type input "50,00"
click at [529, 347] on footer "Não preciso Continuar" at bounding box center [429, 335] width 264 height 42
click at [527, 319] on footer "Não preciso Continuar" at bounding box center [429, 335] width 264 height 42
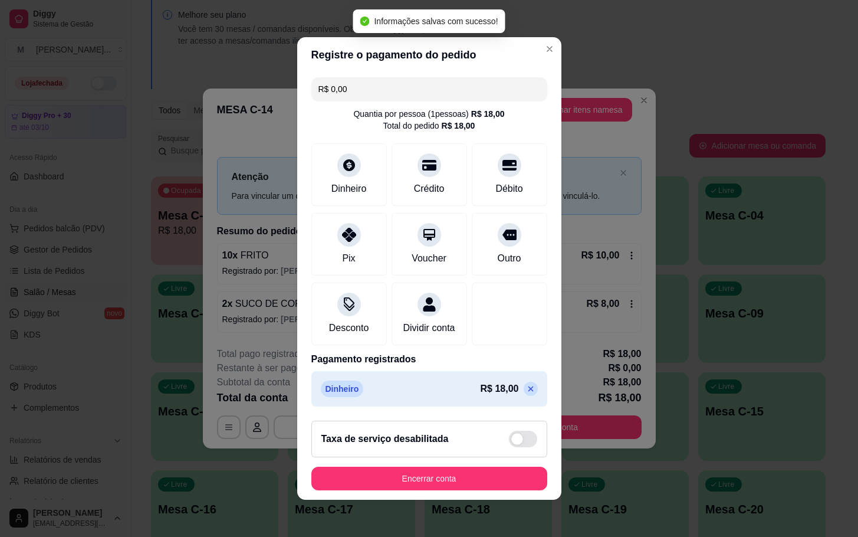
type input "R$ 0,00"
click at [499, 490] on button "Encerrar conta" at bounding box center [429, 478] width 236 height 24
